Goal: Information Seeking & Learning: Learn about a topic

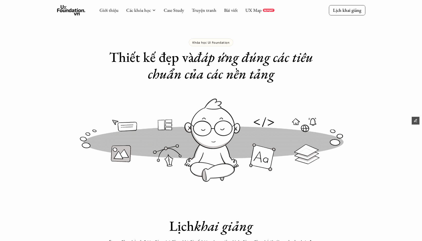
click at [80, 10] on use at bounding box center [71, 10] width 28 height 10
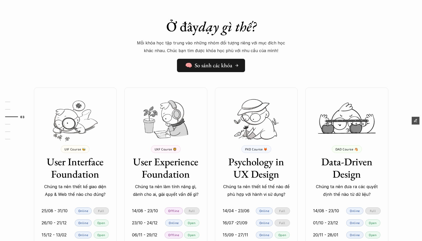
scroll to position [396, 0]
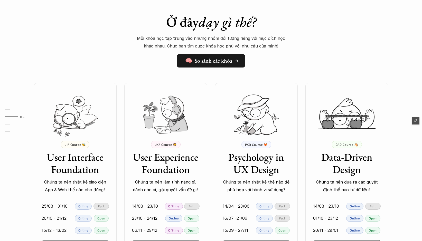
click at [193, 62] on h5 "🧠 So sánh các khóa" at bounding box center [208, 61] width 47 height 7
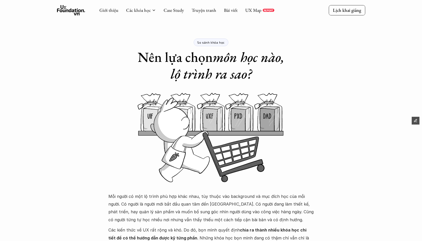
click at [67, 9] on icon at bounding box center [71, 10] width 28 height 10
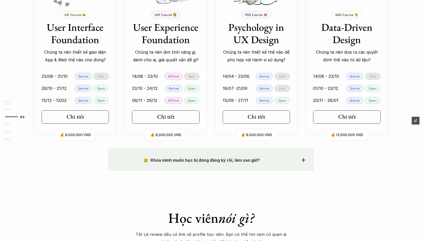
scroll to position [527, 0]
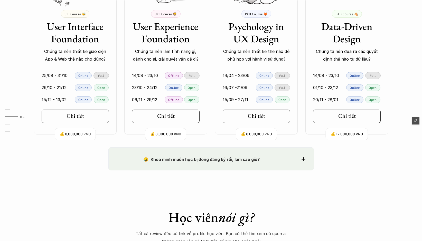
click at [250, 157] on strong "😢 Khóa mình muốn học bị đóng đăng ký rồi, làm sao giờ?" at bounding box center [201, 159] width 116 height 5
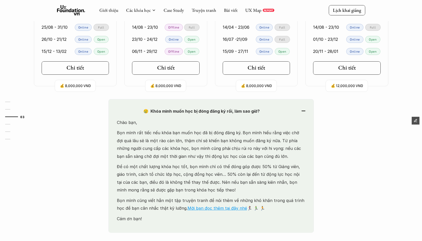
scroll to position [574, 0]
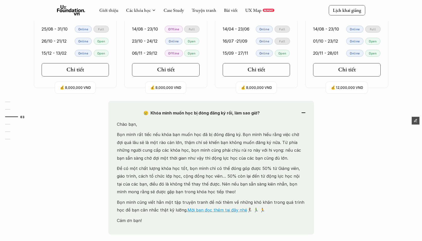
click at [220, 112] on strong "😢 Khóa mình muốn học bị đóng đăng ký rồi, làm sao giờ?" at bounding box center [201, 112] width 116 height 5
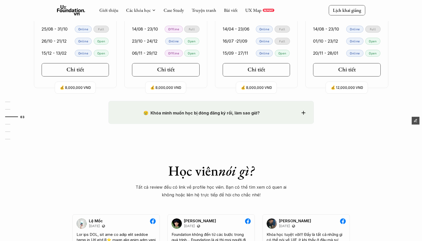
click at [219, 117] on div "😢 Khóa mình muốn học bị đóng đăng ký rồi, làm sao giờ? Chào bạn, Bọn mình rất t…" at bounding box center [210, 112] width 205 height 23
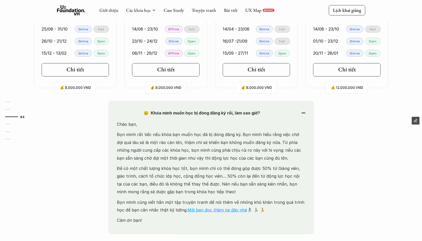
click at [219, 117] on div "😢 Khóa mình muốn học bị đóng đăng ký rồi, làm sao giờ? Chào bạn, Bọn mình rất t…" at bounding box center [210, 167] width 205 height 133
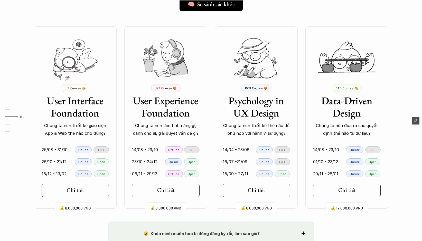
scroll to position [454, 0]
